Goal: Information Seeking & Learning: Learn about a topic

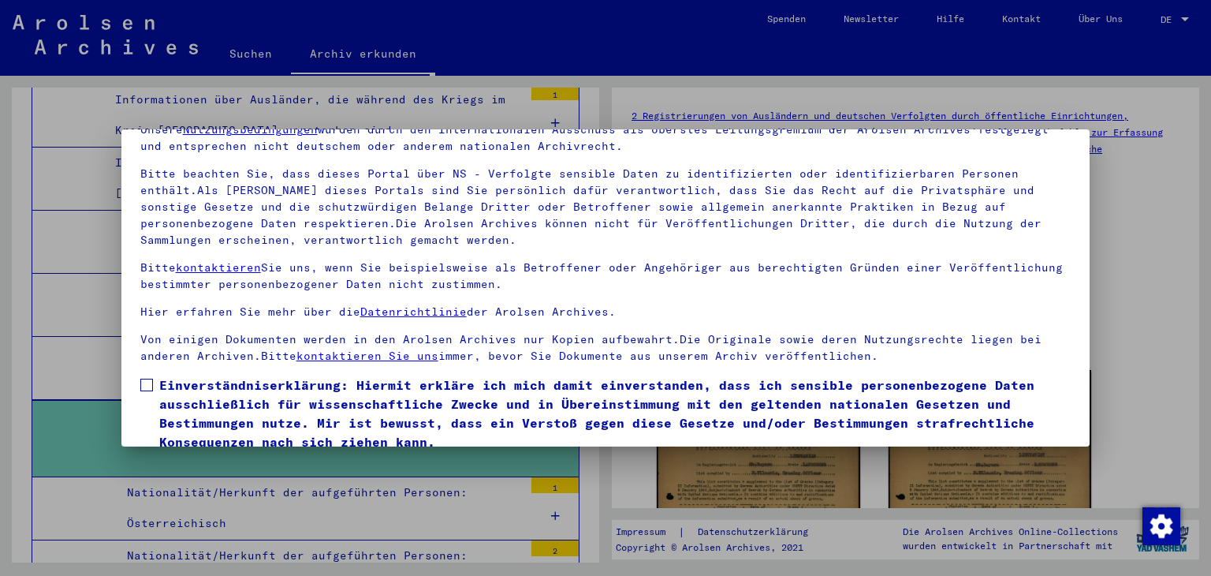
scroll to position [136, 0]
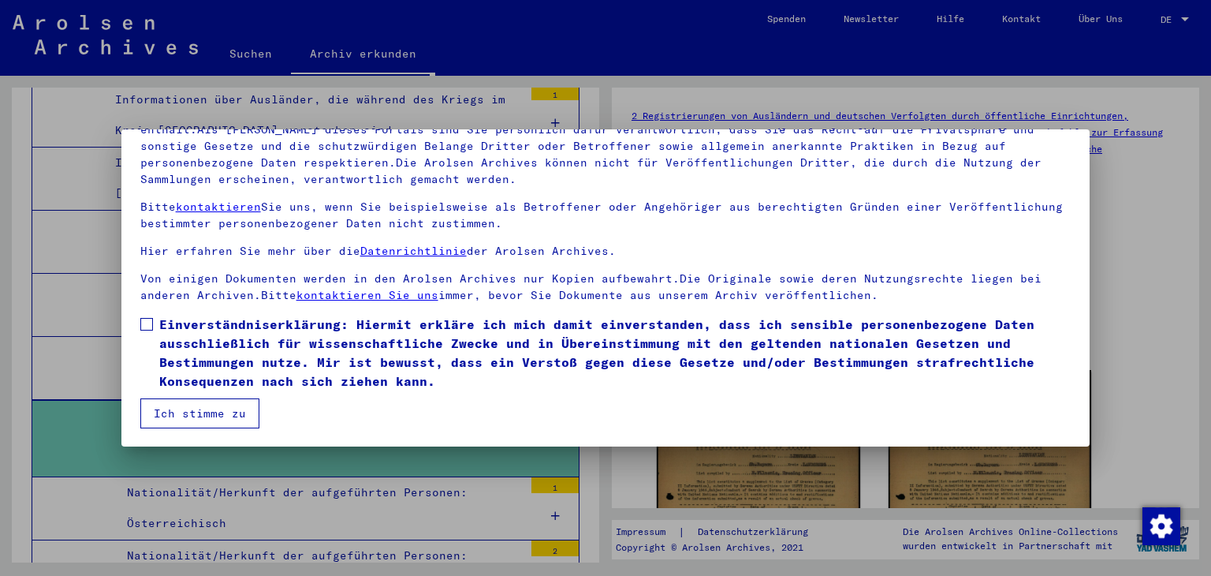
click at [148, 321] on span at bounding box center [146, 324] width 13 height 13
click at [198, 408] on button "Ich stimme zu" at bounding box center [199, 413] width 119 height 30
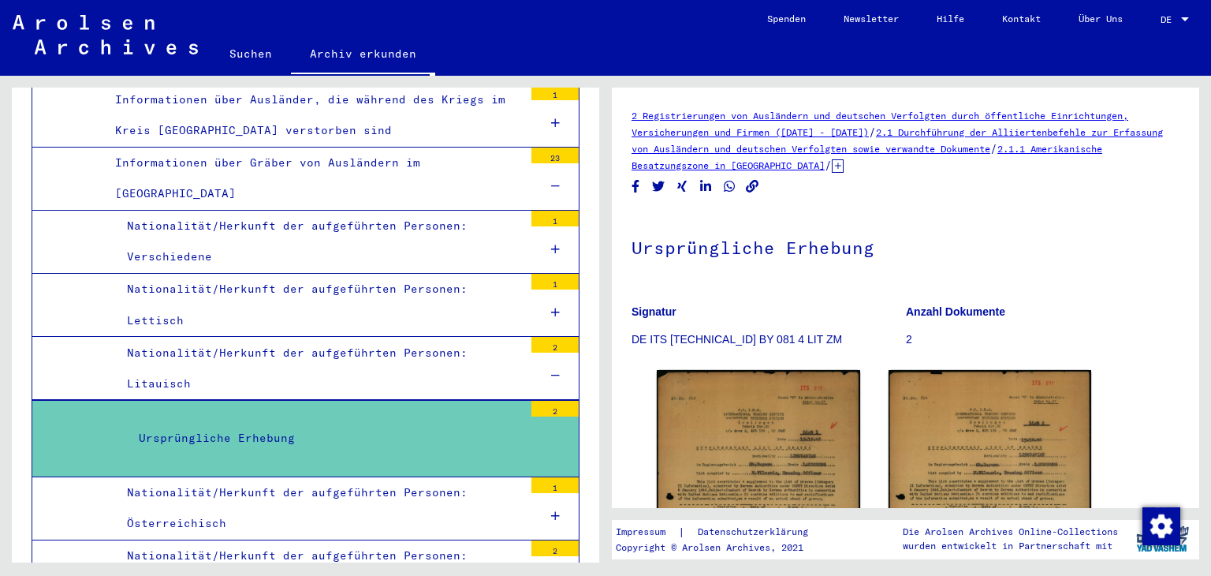
scroll to position [79, 0]
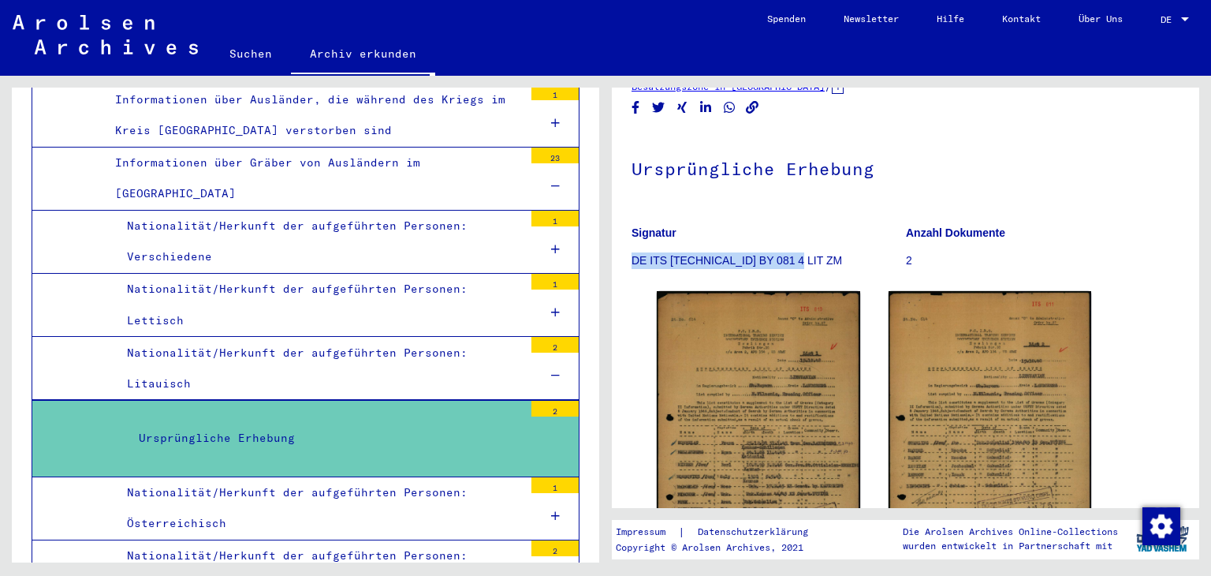
drag, startPoint x: 631, startPoint y: 260, endPoint x: 789, endPoint y: 252, distance: 157.9
click at [789, 252] on p "DE ITS [TECHNICAL_ID] BY 081 4 LIT ZM" at bounding box center [769, 260] width 274 height 17
copy p "DE ITS [TECHNICAL_ID] BY 081 4 LIT ZM"
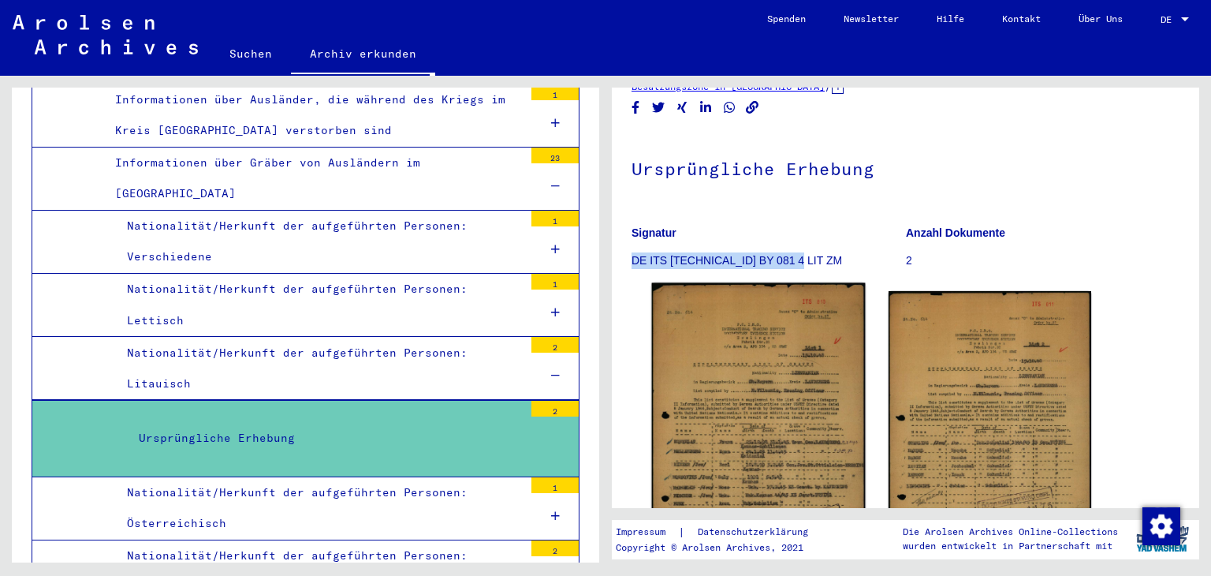
click at [793, 364] on img at bounding box center [758, 452] width 213 height 338
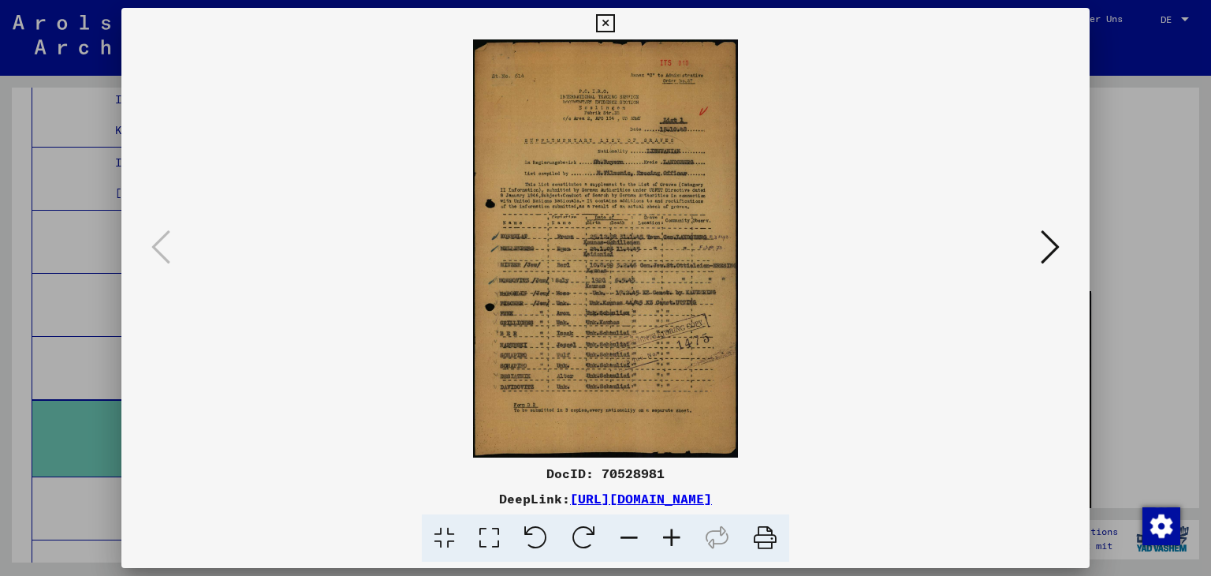
click at [491, 538] on icon at bounding box center [489, 538] width 45 height 48
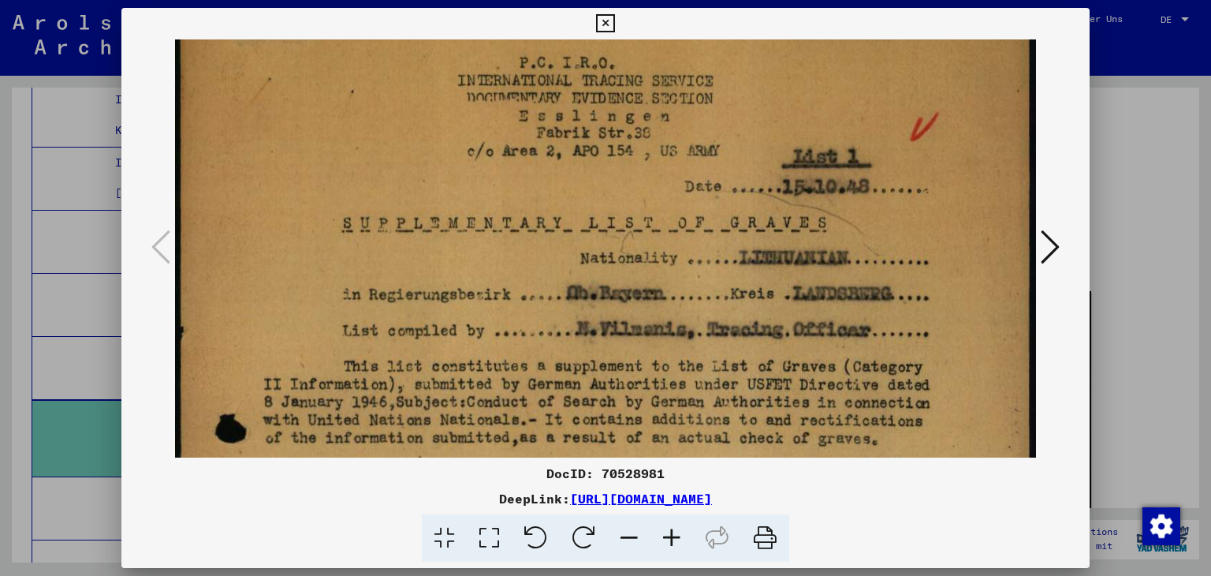
scroll to position [162, 0]
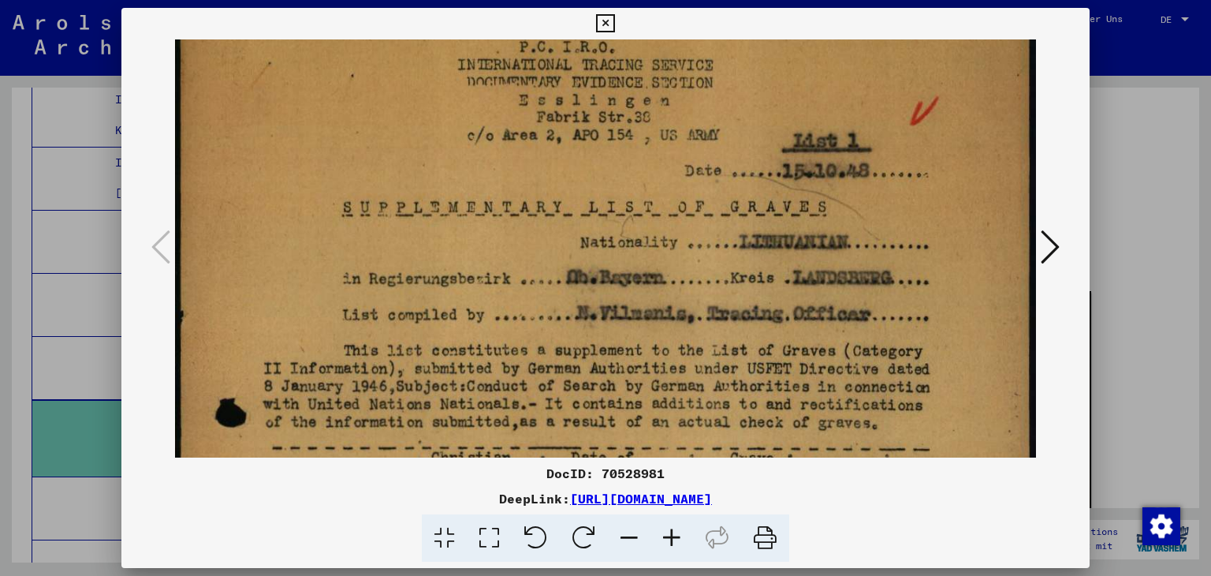
drag, startPoint x: 767, startPoint y: 345, endPoint x: 755, endPoint y: 231, distance: 114.3
click at [755, 227] on img at bounding box center [606, 559] width 862 height 1363
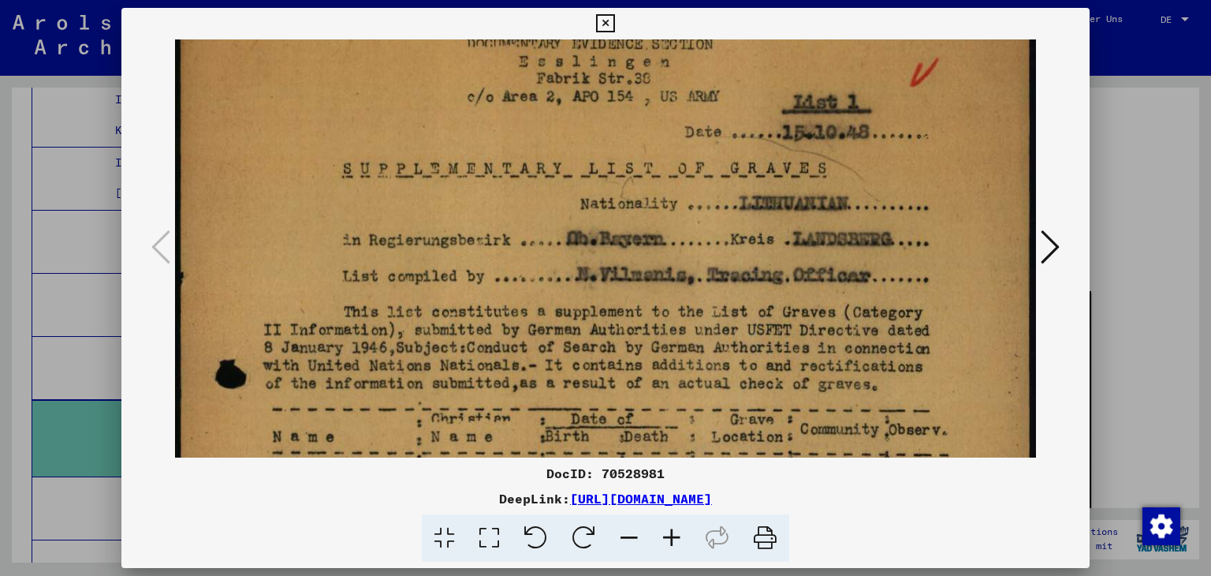
scroll to position [219, 0]
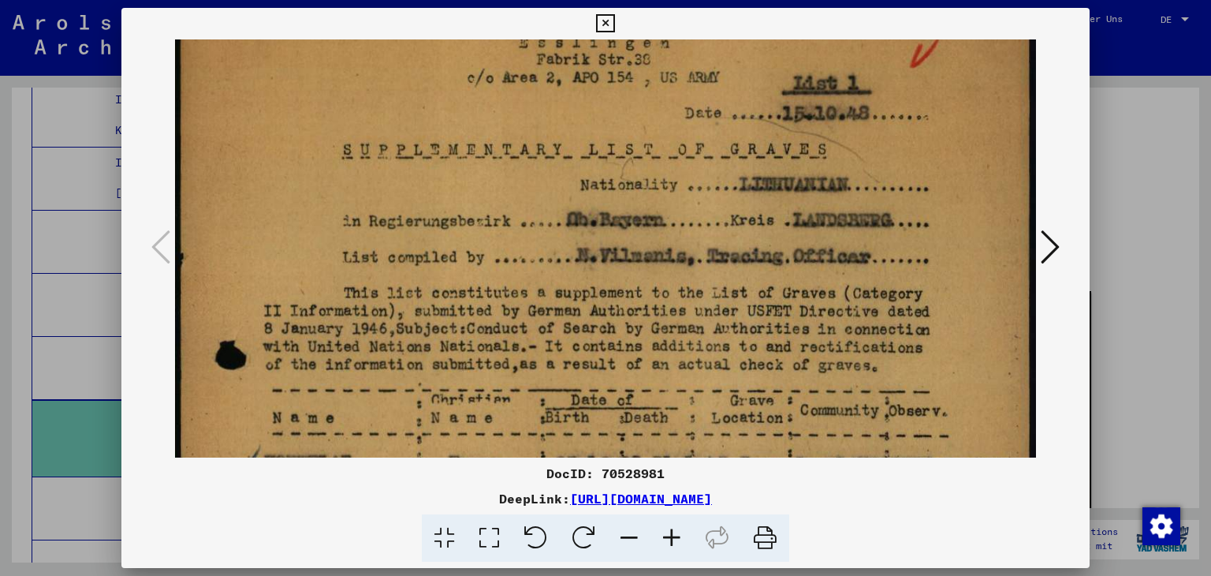
drag, startPoint x: 717, startPoint y: 401, endPoint x: 708, endPoint y: 346, distance: 55.1
click at [708, 346] on img at bounding box center [606, 501] width 862 height 1363
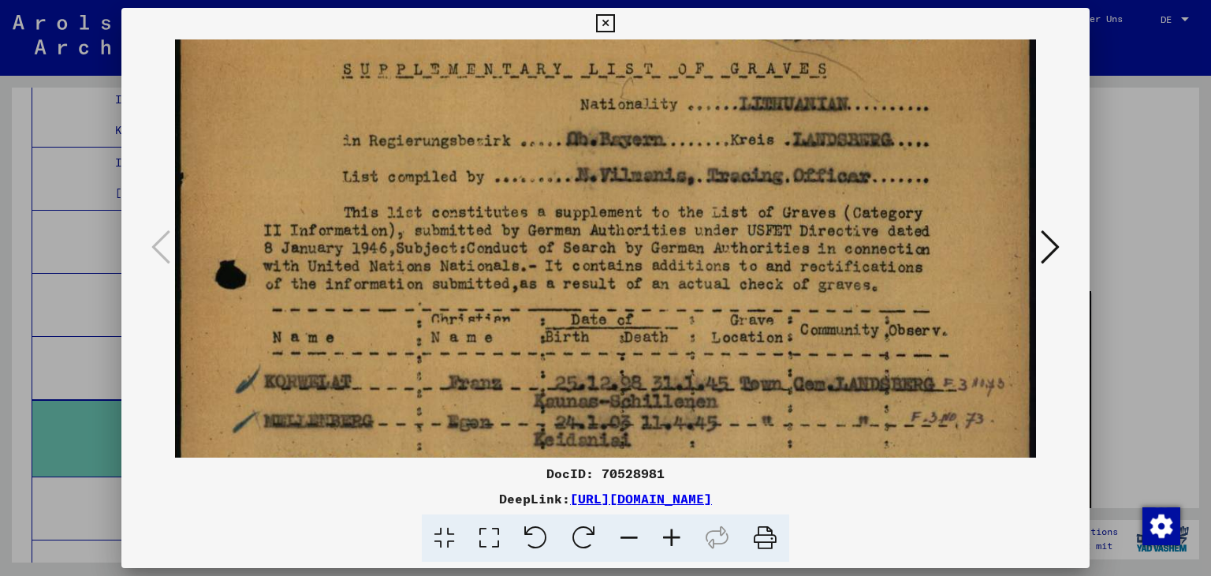
drag, startPoint x: 607, startPoint y: 386, endPoint x: 606, endPoint y: 306, distance: 79.7
click at [606, 307] on img at bounding box center [606, 421] width 862 height 1363
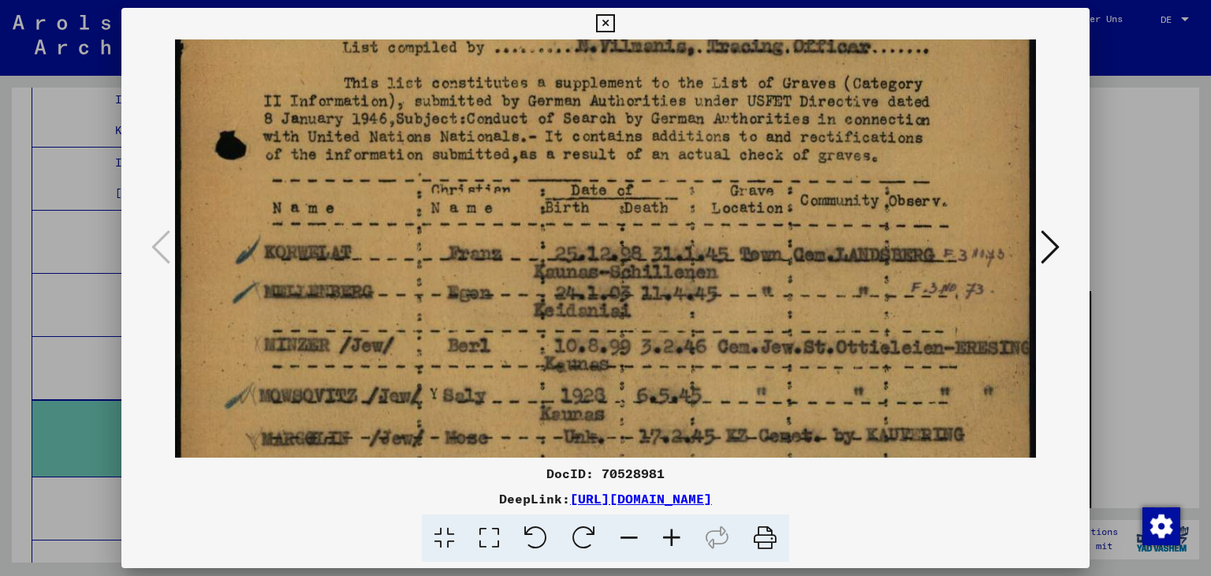
drag, startPoint x: 593, startPoint y: 401, endPoint x: 582, endPoint y: 297, distance: 105.5
click at [582, 297] on img at bounding box center [606, 291] width 862 height 1363
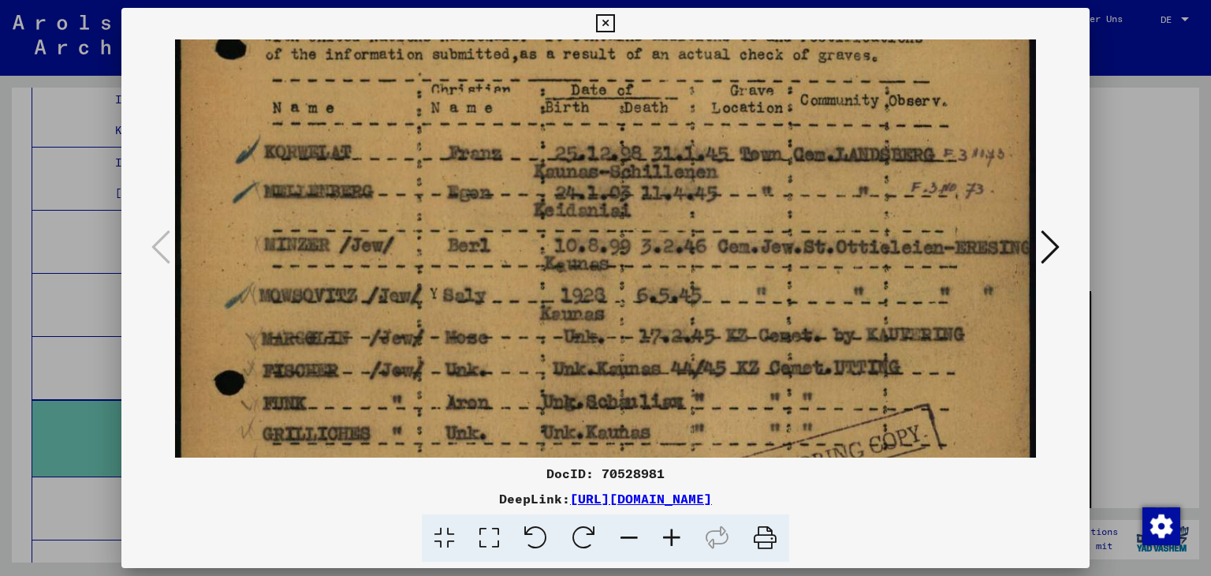
drag, startPoint x: 773, startPoint y: 416, endPoint x: 756, endPoint y: 320, distance: 97.6
click at [756, 320] on img at bounding box center [606, 191] width 862 height 1363
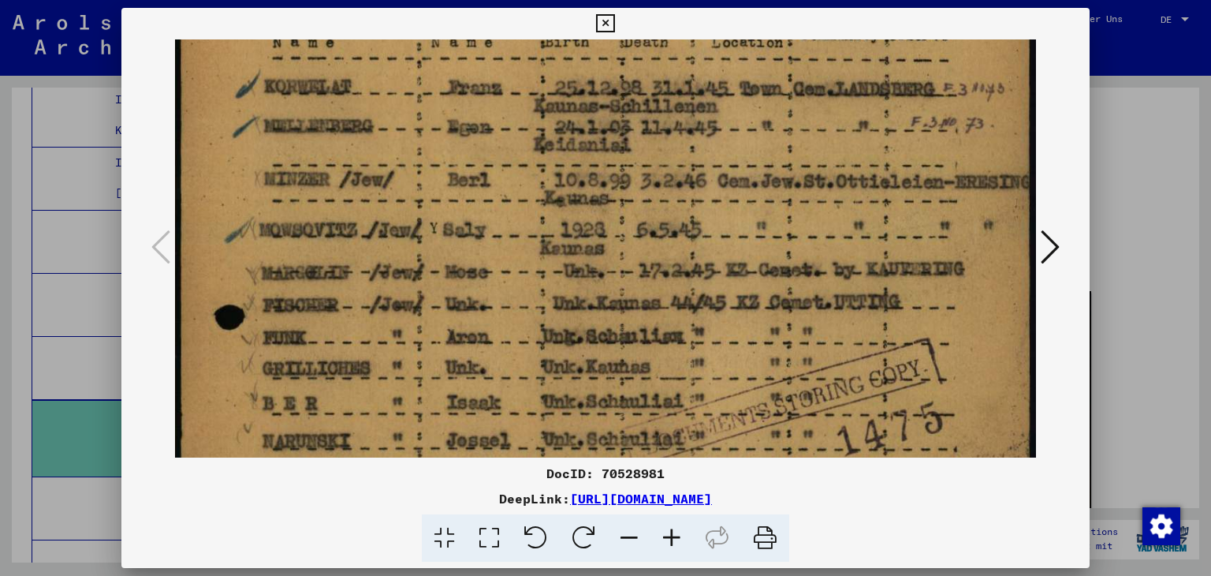
scroll to position [616, 0]
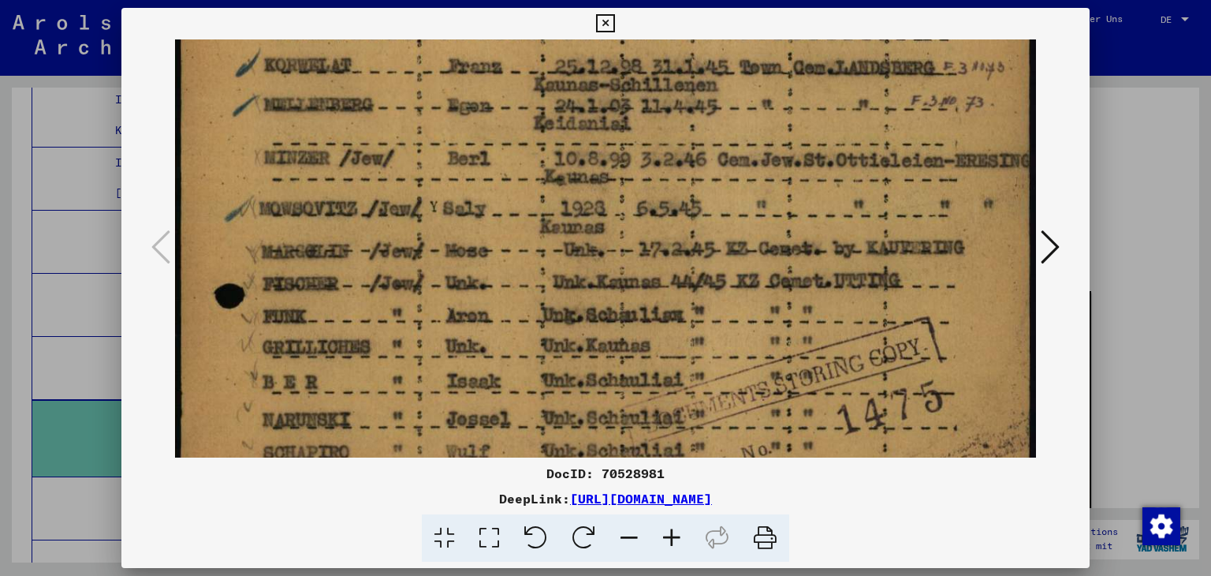
drag, startPoint x: 749, startPoint y: 424, endPoint x: 748, endPoint y: 341, distance: 83.6
click at [748, 341] on img at bounding box center [606, 104] width 862 height 1363
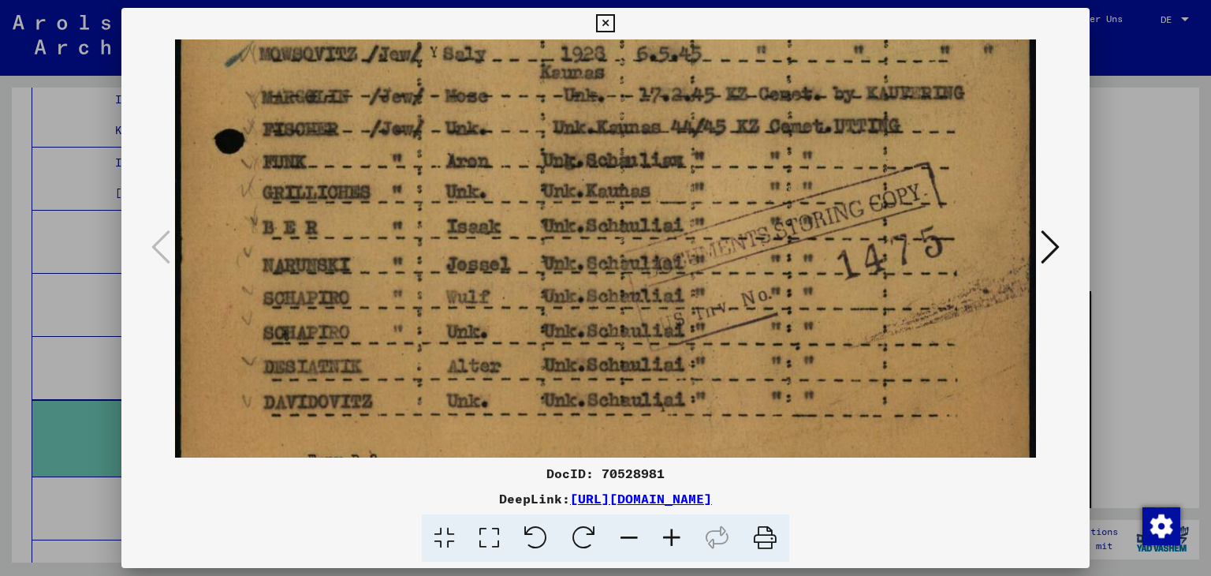
scroll to position [774, 0]
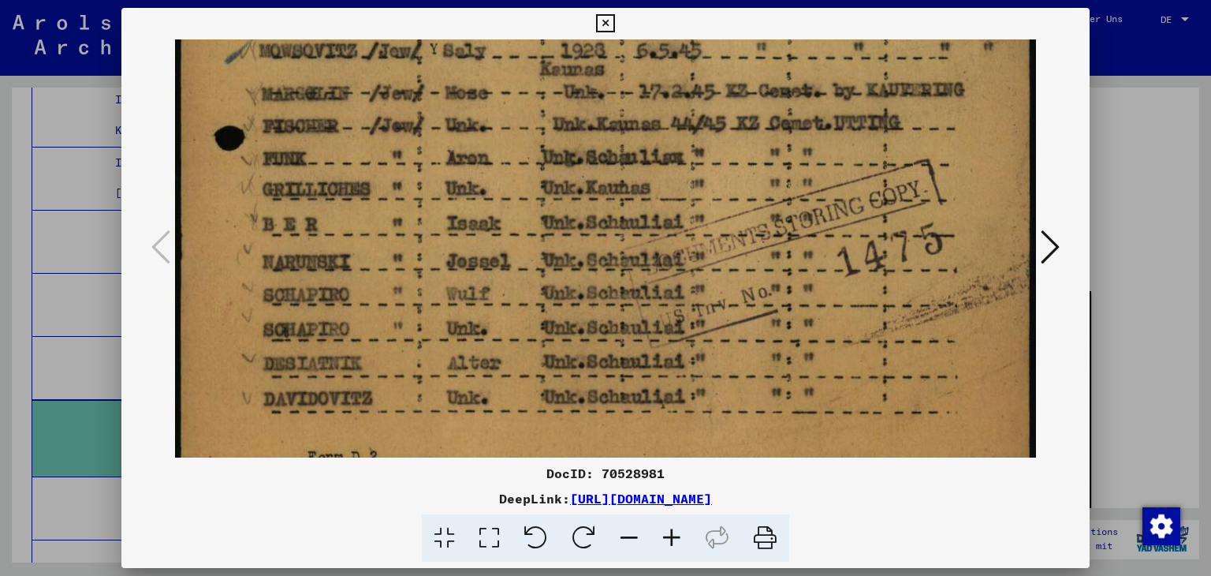
drag, startPoint x: 725, startPoint y: 404, endPoint x: 749, endPoint y: 253, distance: 152.6
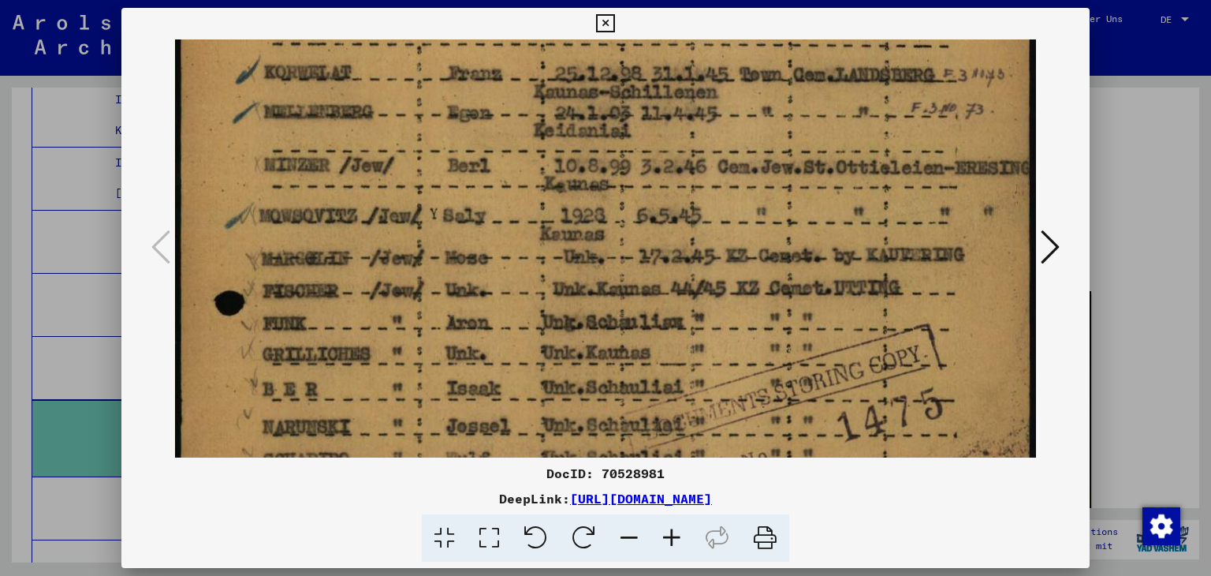
drag, startPoint x: 760, startPoint y: 150, endPoint x: 771, endPoint y: 331, distance: 181.7
click at [771, 331] on img at bounding box center [606, 112] width 862 height 1363
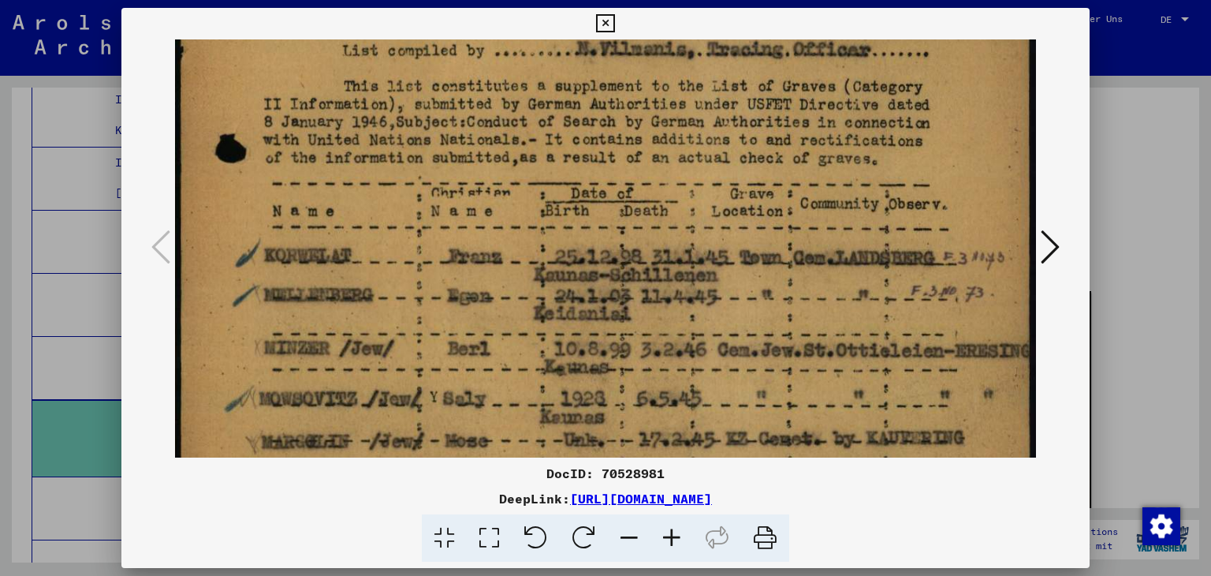
drag, startPoint x: 780, startPoint y: 352, endPoint x: 785, endPoint y: 373, distance: 21.8
click at [785, 380] on img at bounding box center [606, 295] width 862 height 1363
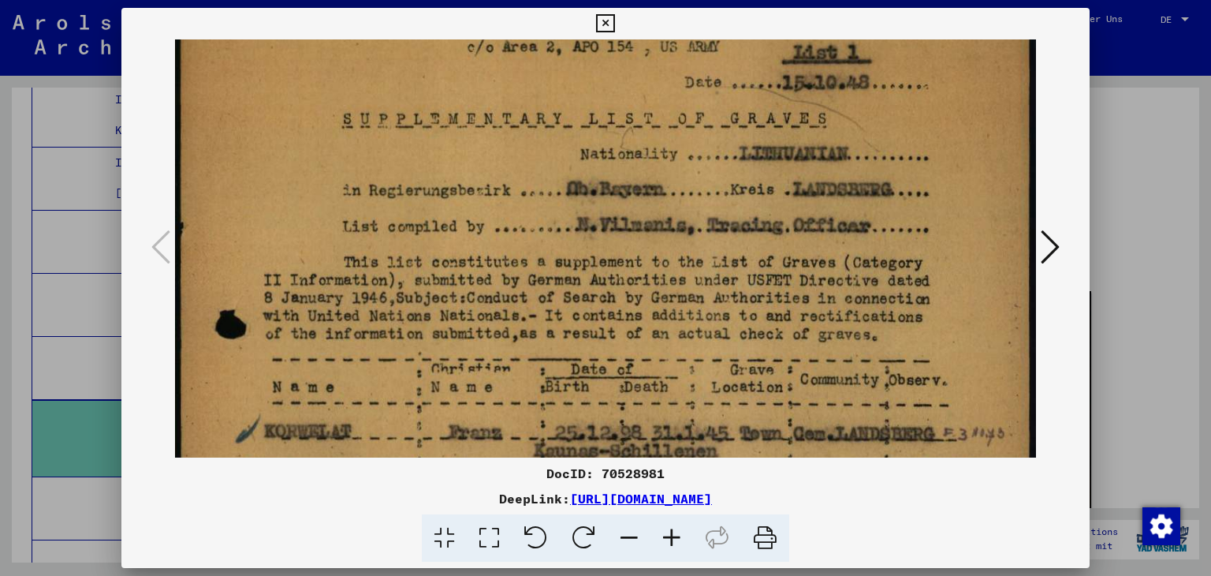
drag, startPoint x: 771, startPoint y: 233, endPoint x: 770, endPoint y: 349, distance: 115.2
click at [770, 349] on img at bounding box center [606, 470] width 862 height 1363
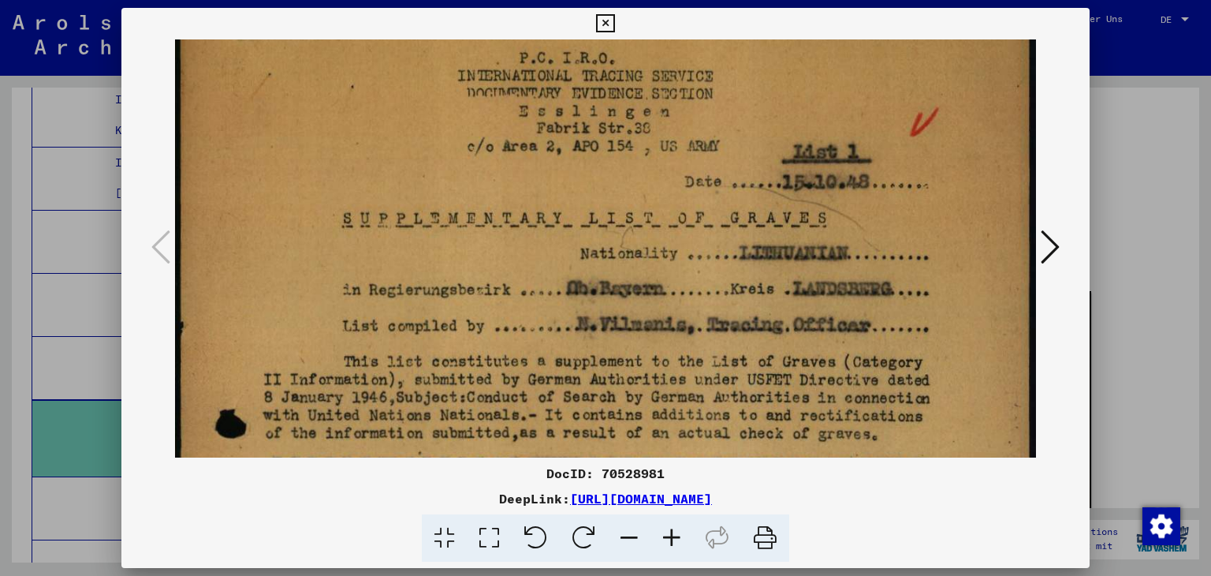
scroll to position [153, 0]
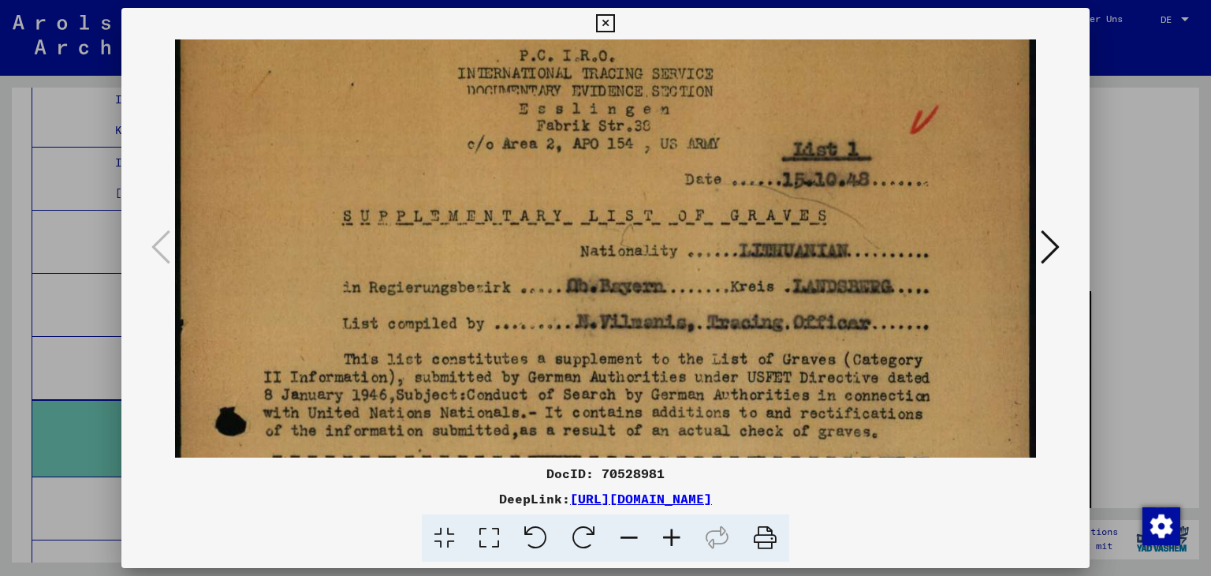
drag, startPoint x: 820, startPoint y: 225, endPoint x: 857, endPoint y: 335, distance: 116.2
click at [857, 335] on img at bounding box center [606, 567] width 862 height 1363
click at [603, 21] on icon at bounding box center [605, 23] width 18 height 19
